Goal: Task Accomplishment & Management: Manage account settings

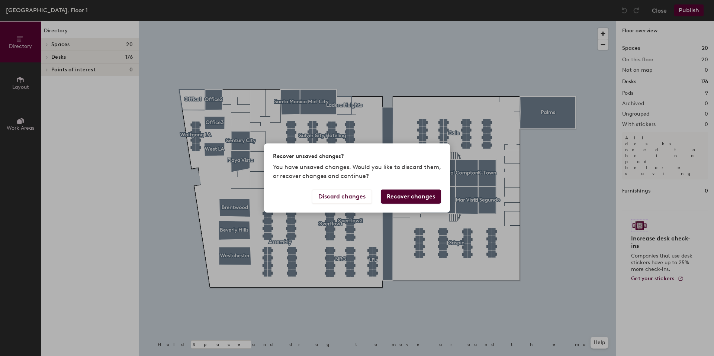
click at [591, 160] on div "Recover unsaved changes? You have unsaved changes. Would you like to discard th…" at bounding box center [357, 178] width 714 height 356
click at [427, 196] on button "Recover changes" at bounding box center [411, 197] width 60 height 14
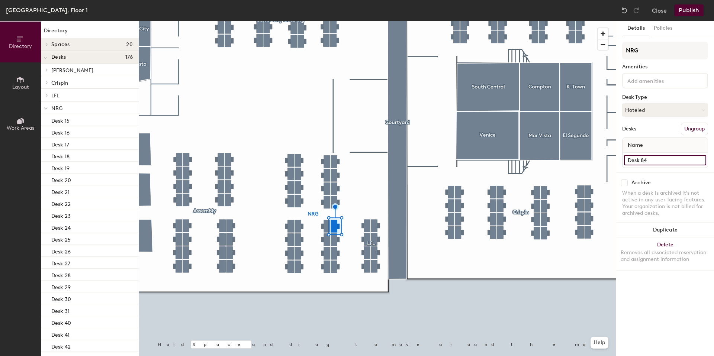
click at [649, 160] on input "Desk 84" at bounding box center [665, 160] width 82 height 10
drag, startPoint x: 649, startPoint y: 160, endPoint x: 641, endPoint y: 161, distance: 8.6
click at [641, 161] on input "Desk 84" at bounding box center [665, 160] width 82 height 10
click at [657, 10] on button "Close" at bounding box center [659, 10] width 15 height 12
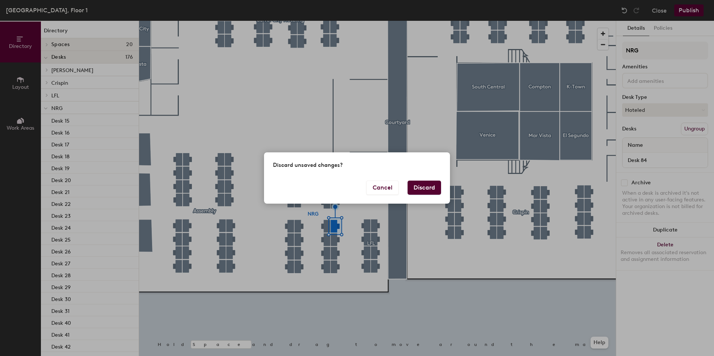
click at [420, 187] on button "Discard" at bounding box center [423, 188] width 33 height 14
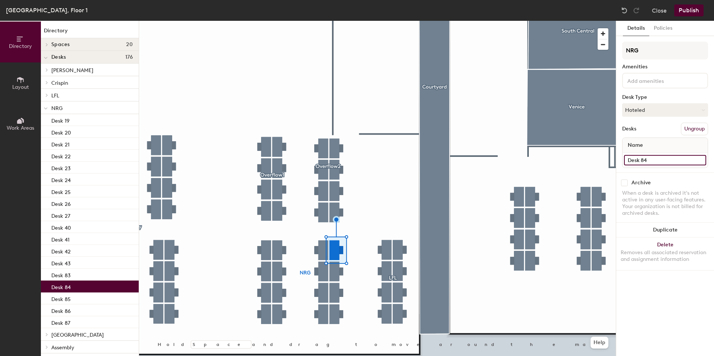
click at [658, 162] on input "Desk 84" at bounding box center [665, 160] width 82 height 10
click at [655, 161] on input "Desk 84" at bounding box center [665, 160] width 82 height 10
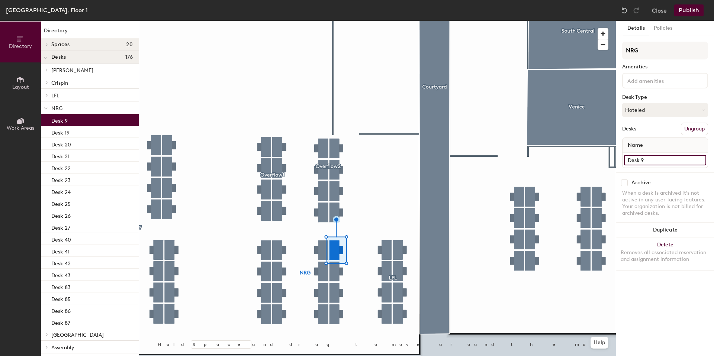
type input "Desk 9"
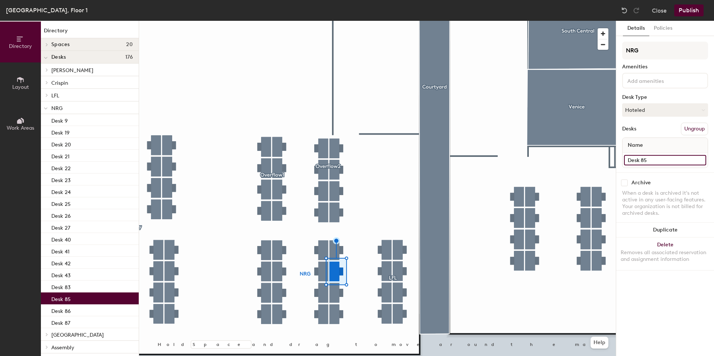
click at [656, 160] on input "Desk 85" at bounding box center [665, 160] width 82 height 10
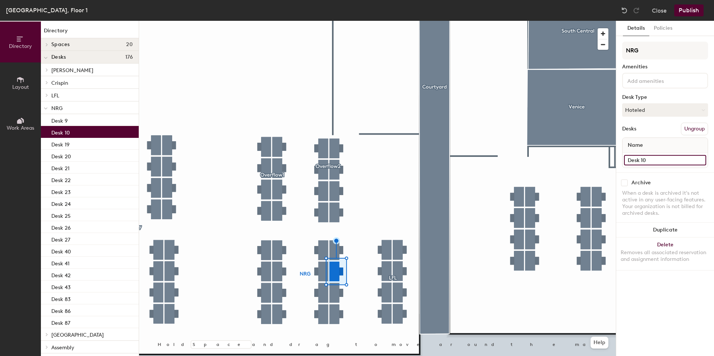
type input "Desk 10"
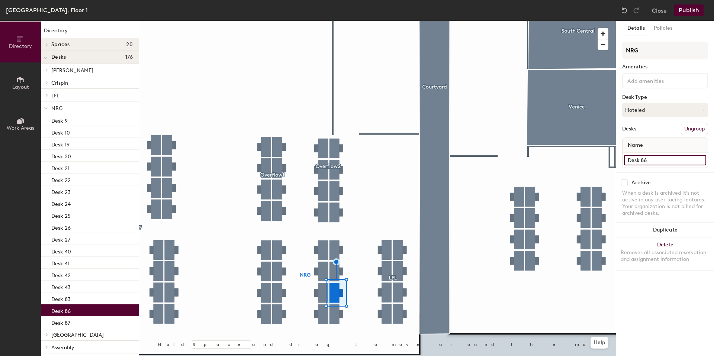
click at [653, 163] on input "Desk 86" at bounding box center [665, 160] width 82 height 10
click at [653, 162] on input "Desk 86" at bounding box center [665, 160] width 82 height 10
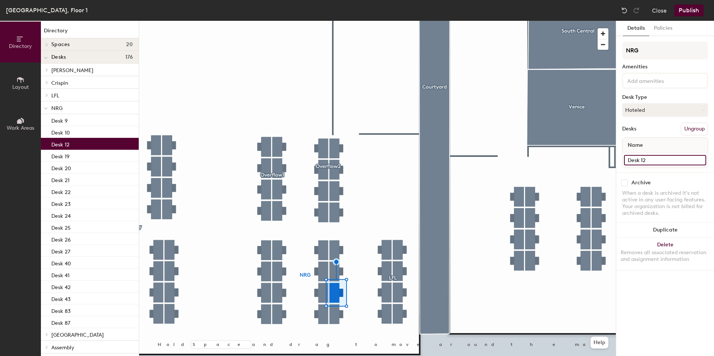
type input "Desk 12"
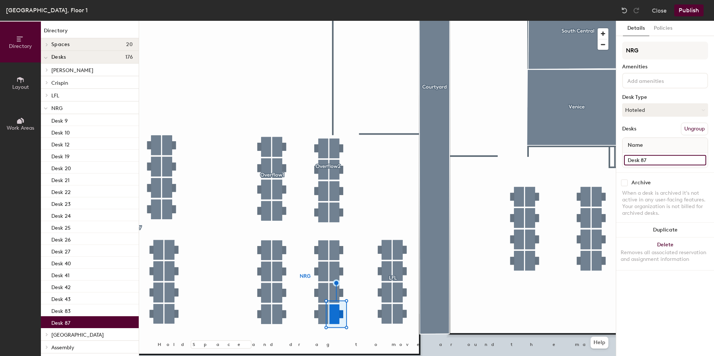
click at [660, 161] on input "Desk 87" at bounding box center [665, 160] width 82 height 10
click at [652, 161] on input "Desk 87" at bounding box center [665, 160] width 82 height 10
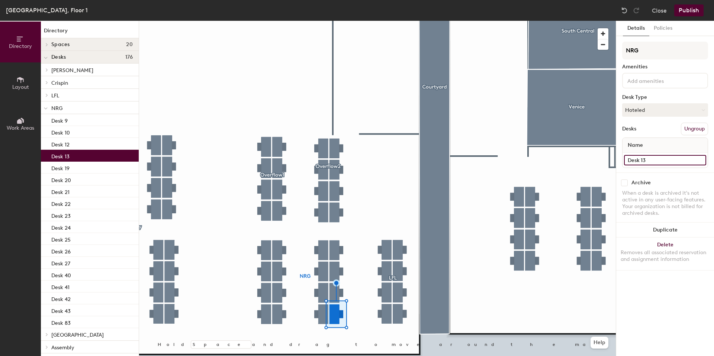
type input "Desk 13"
click at [652, 307] on div "Details Policies NRG Amenities Desk Type Hoteled Desks Ungroup Name Desk 13 Arc…" at bounding box center [665, 188] width 98 height 335
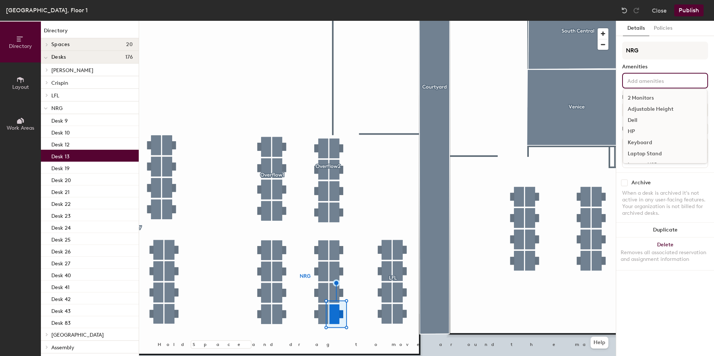
click at [653, 78] on input at bounding box center [659, 80] width 67 height 9
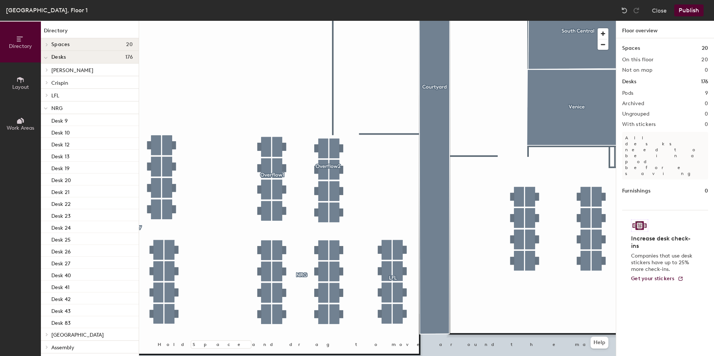
click at [332, 21] on div at bounding box center [377, 21] width 477 height 0
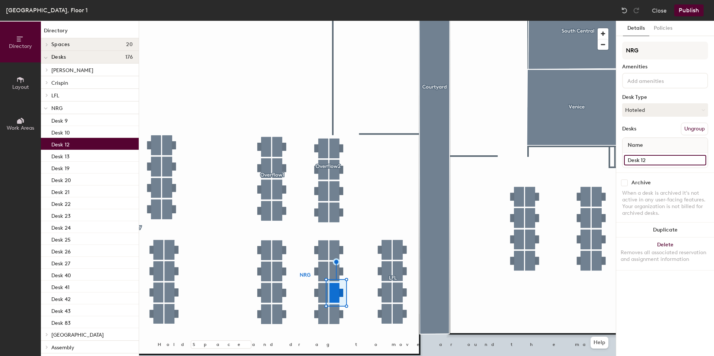
click at [650, 157] on input "Desk 12" at bounding box center [665, 160] width 82 height 10
click at [649, 160] on input "Desk 12" at bounding box center [665, 160] width 82 height 10
type input "Desk 11"
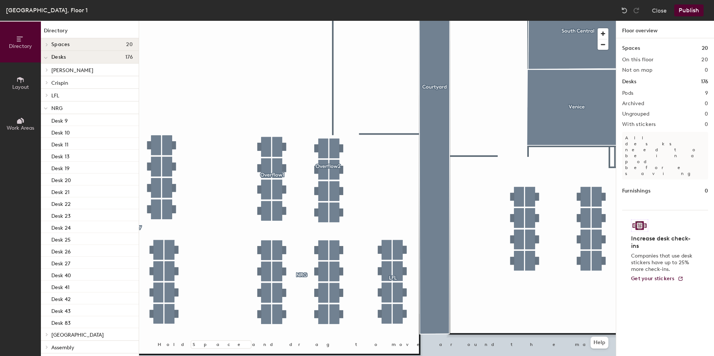
click at [690, 8] on button "Publish" at bounding box center [688, 10] width 29 height 12
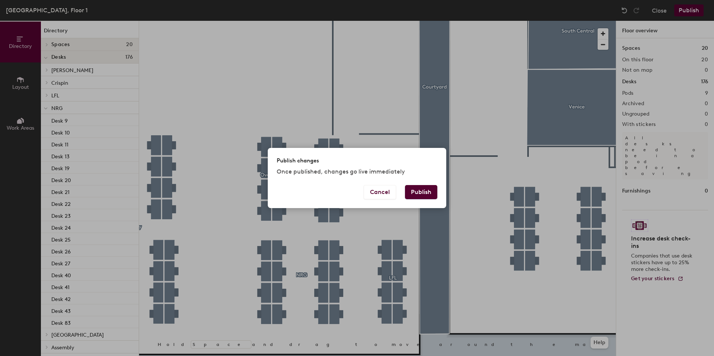
click at [423, 192] on button "Publish" at bounding box center [421, 192] width 32 height 14
